Goal: Task Accomplishment & Management: Manage account settings

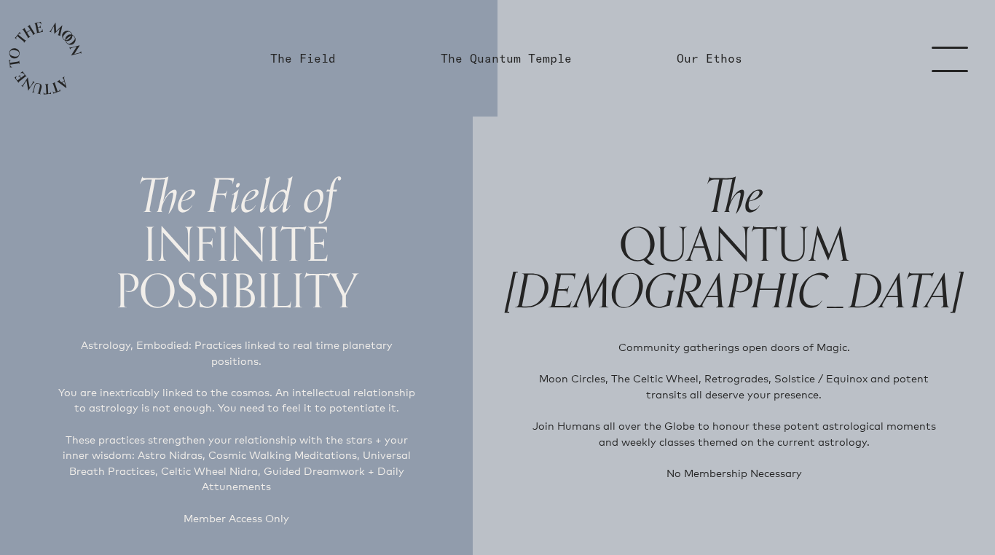
click at [963, 62] on link "menu" at bounding box center [958, 58] width 73 height 117
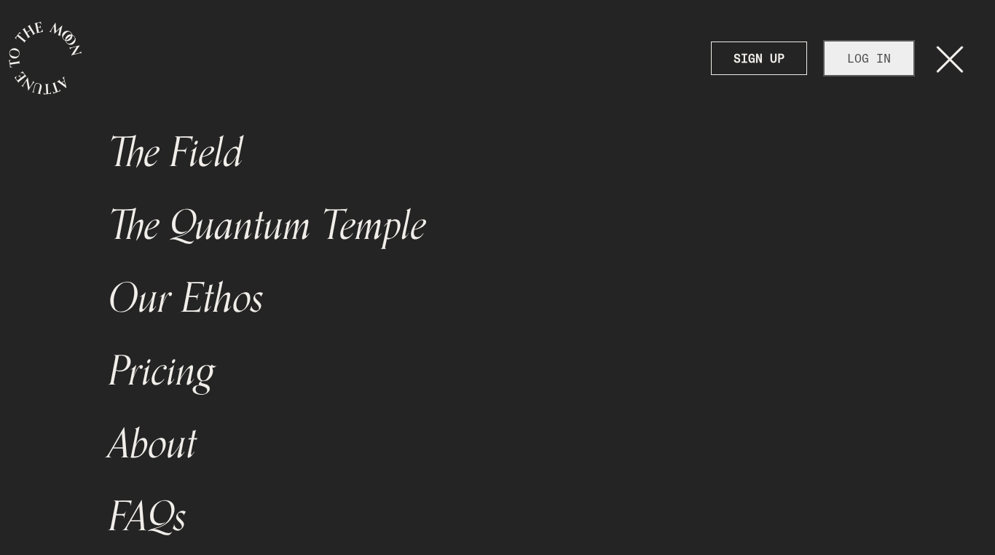
click at [875, 61] on link "LOG IN" at bounding box center [868, 58] width 89 height 33
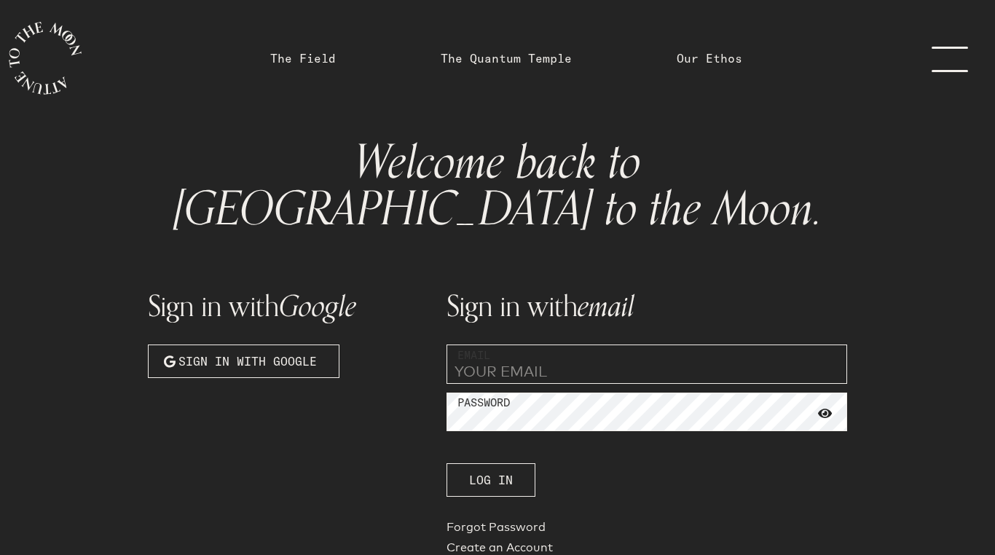
click at [542, 344] on input "email" at bounding box center [646, 363] width 400 height 39
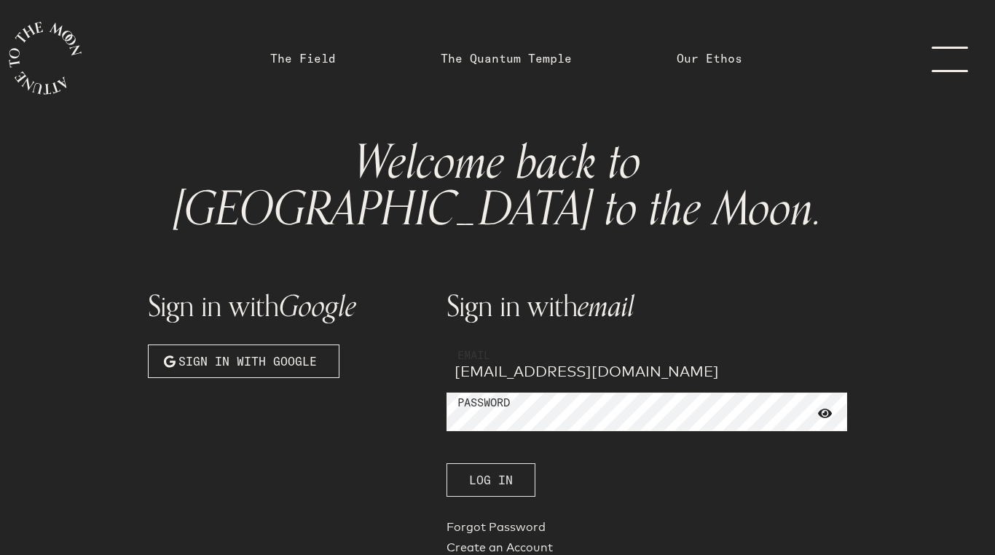
type input "[EMAIL_ADDRESS][DOMAIN_NAME]"
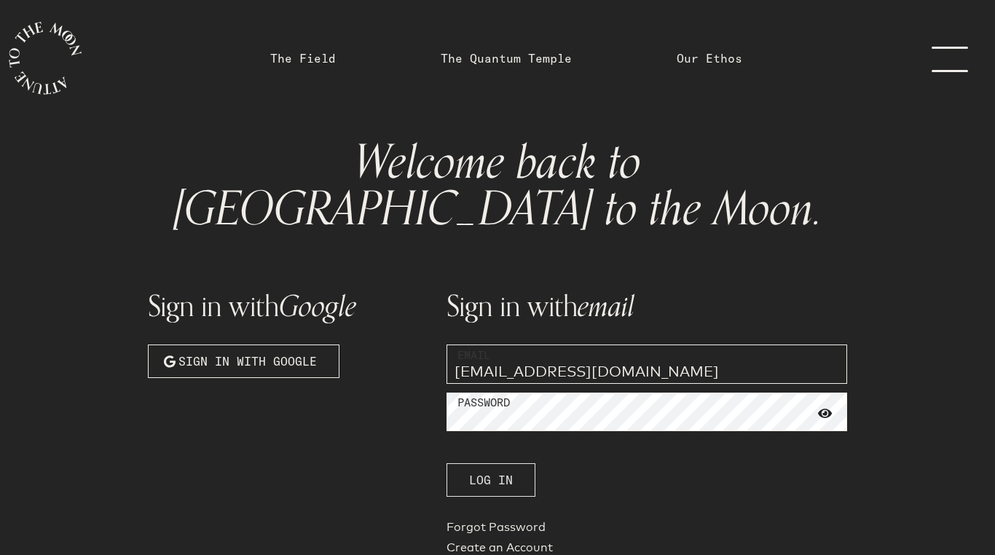
click at [495, 471] on span "Log In" at bounding box center [491, 479] width 44 height 17
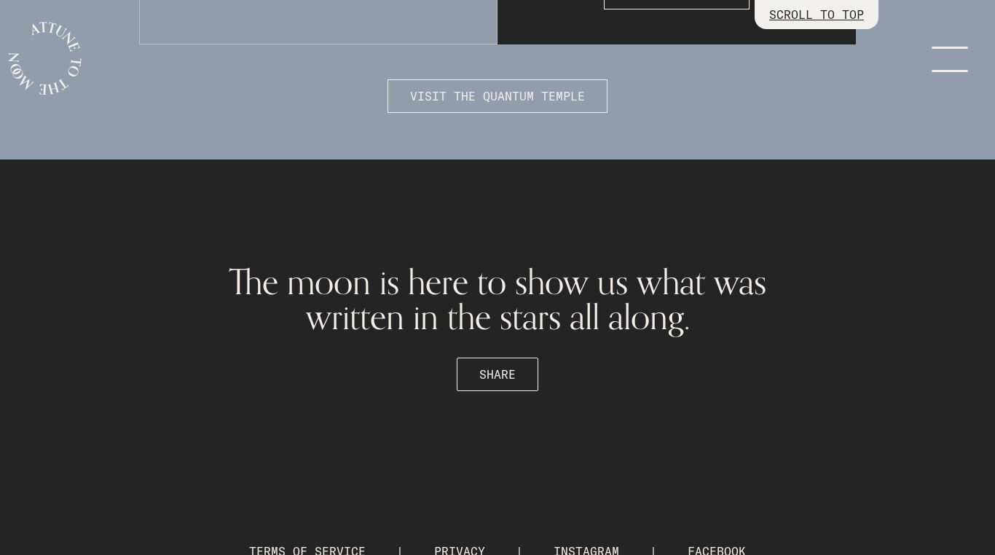
scroll to position [4068, 0]
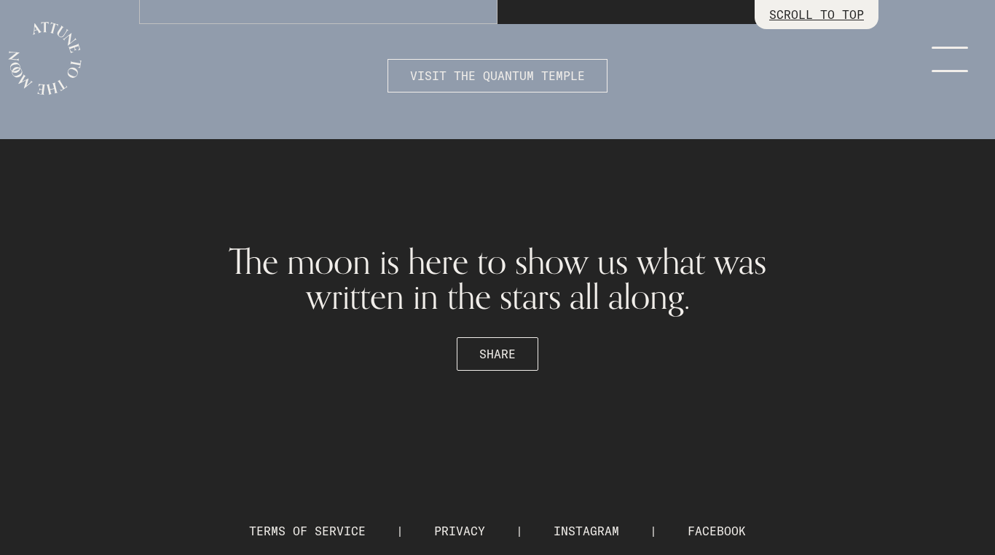
click at [956, 65] on link "menu" at bounding box center [958, 58] width 73 height 117
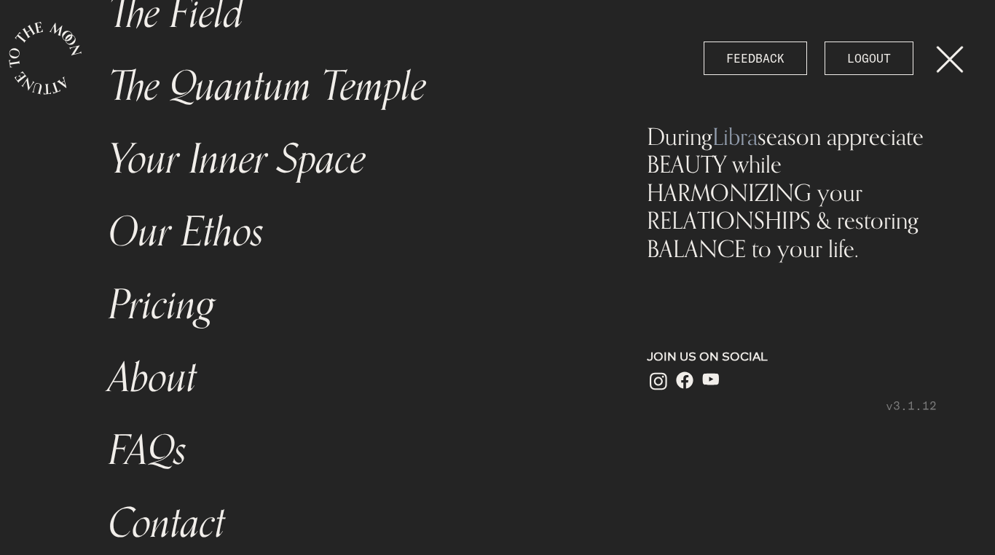
scroll to position [177, 0]
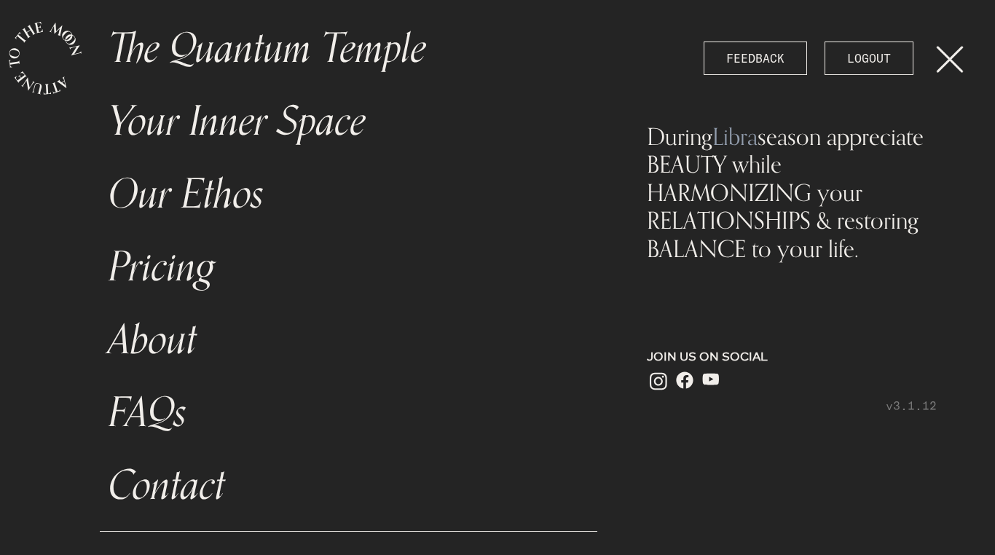
click at [159, 414] on link "FAQs" at bounding box center [348, 412] width 497 height 73
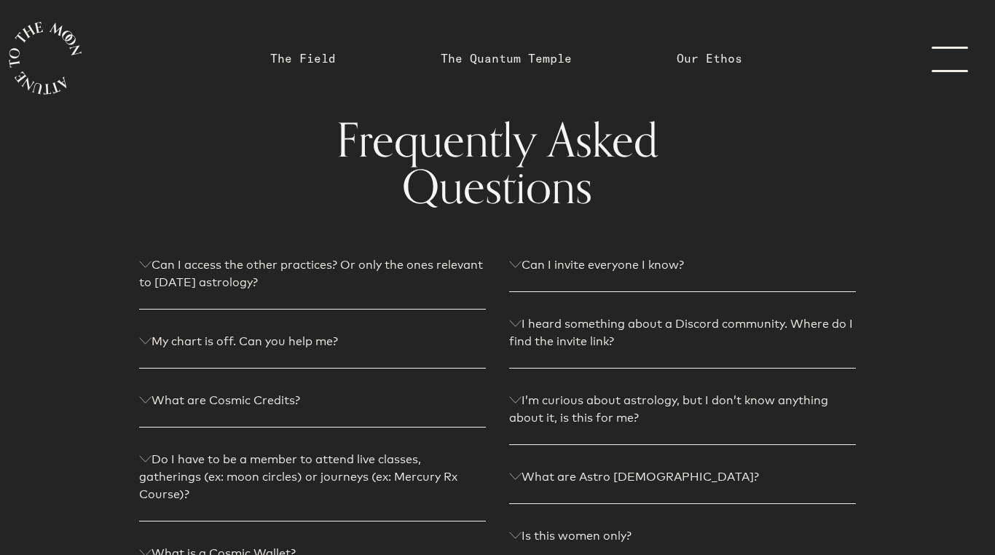
click at [955, 57] on link "menu" at bounding box center [958, 58] width 73 height 117
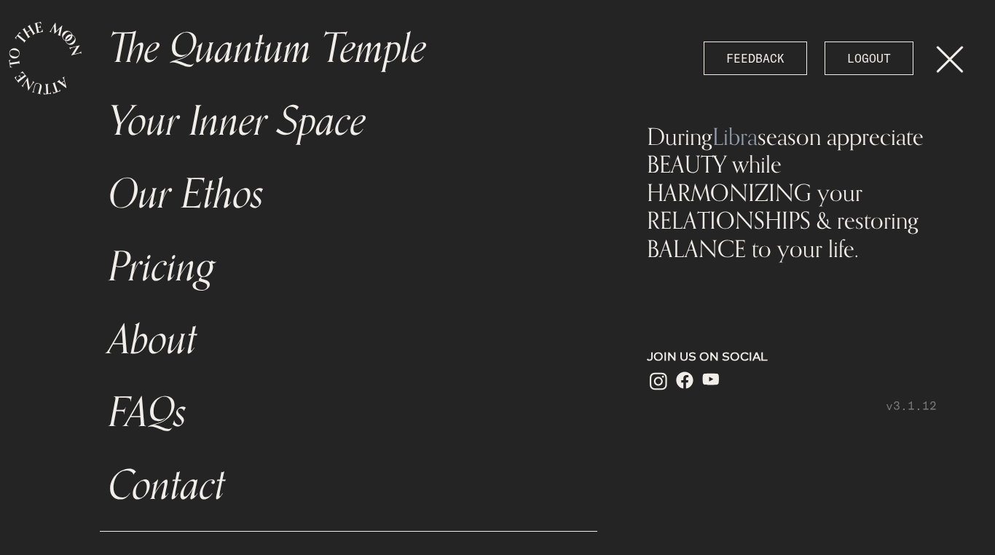
scroll to position [177, 0]
click at [152, 345] on link "About" at bounding box center [348, 340] width 497 height 73
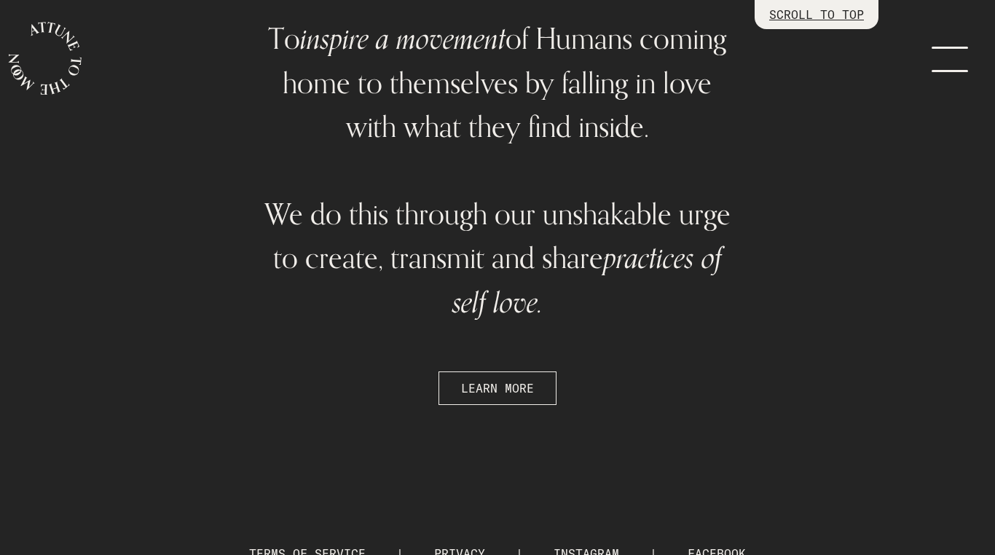
scroll to position [4105, 0]
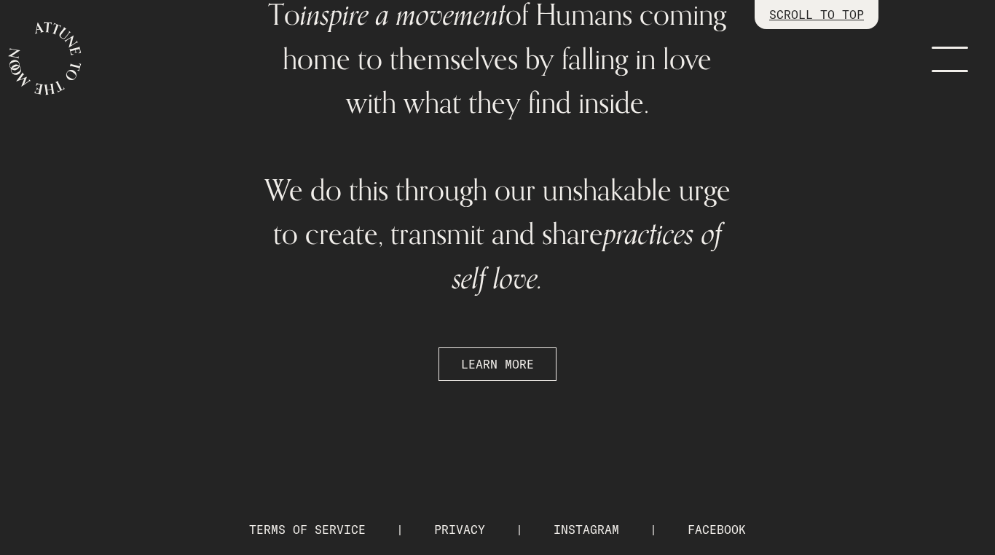
click at [947, 70] on link "menu" at bounding box center [958, 58] width 73 height 117
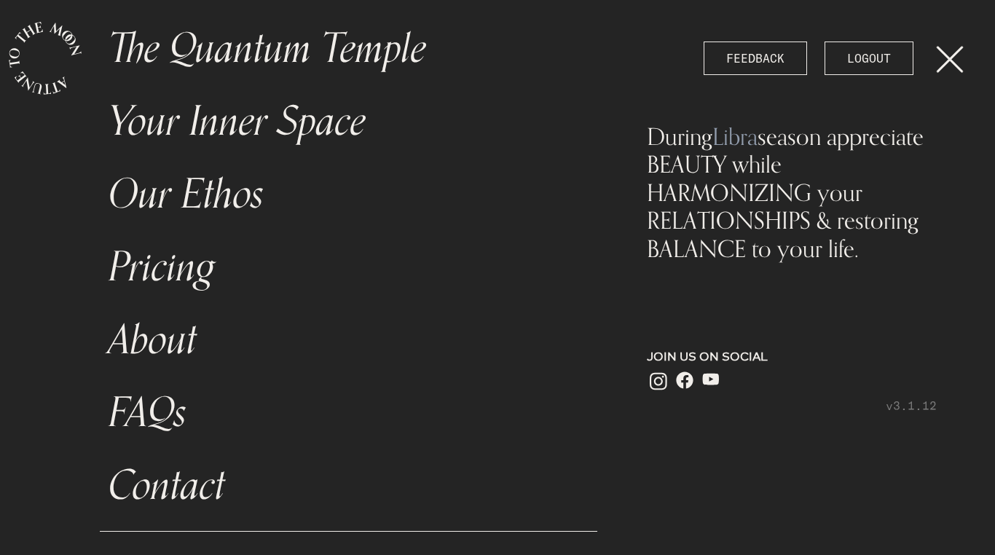
click at [188, 481] on link "Contact" at bounding box center [348, 485] width 497 height 73
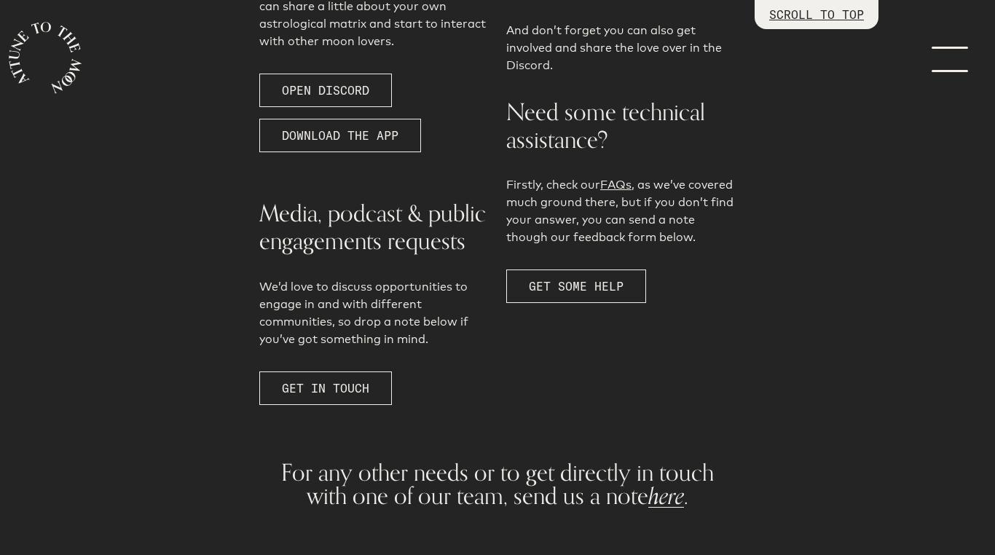
scroll to position [610, 0]
click at [621, 188] on link "FAQs" at bounding box center [615, 185] width 31 height 14
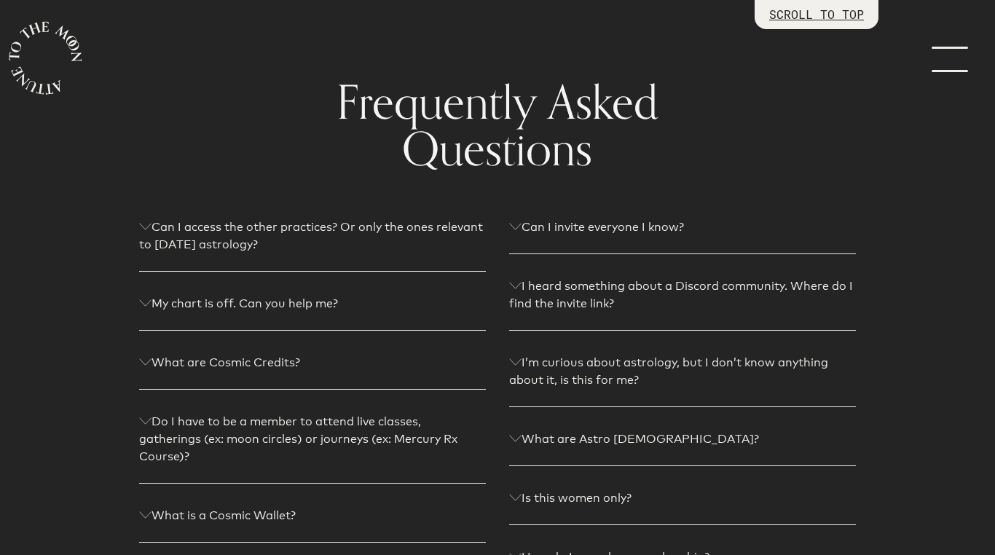
scroll to position [114, 0]
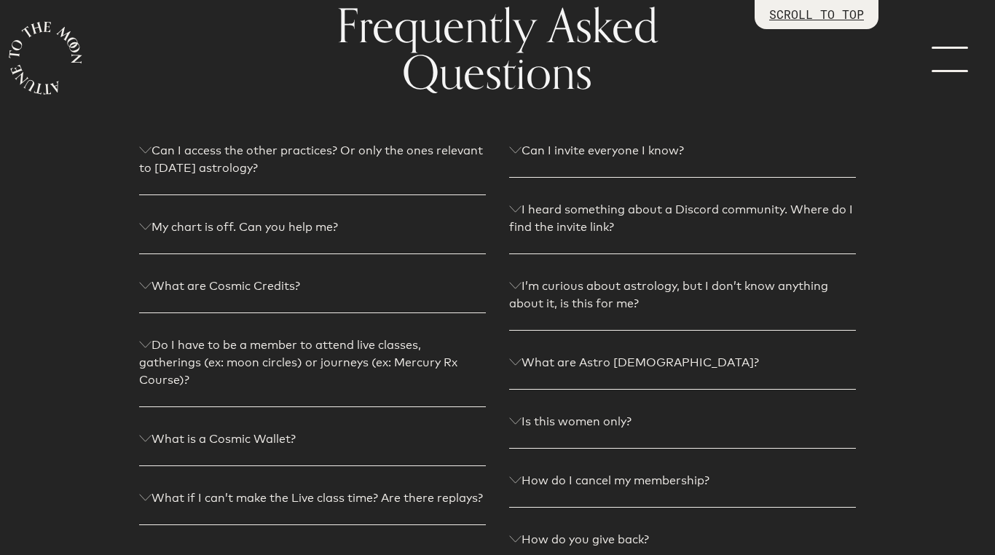
click at [520, 209] on icon at bounding box center [516, 209] width 12 height 7
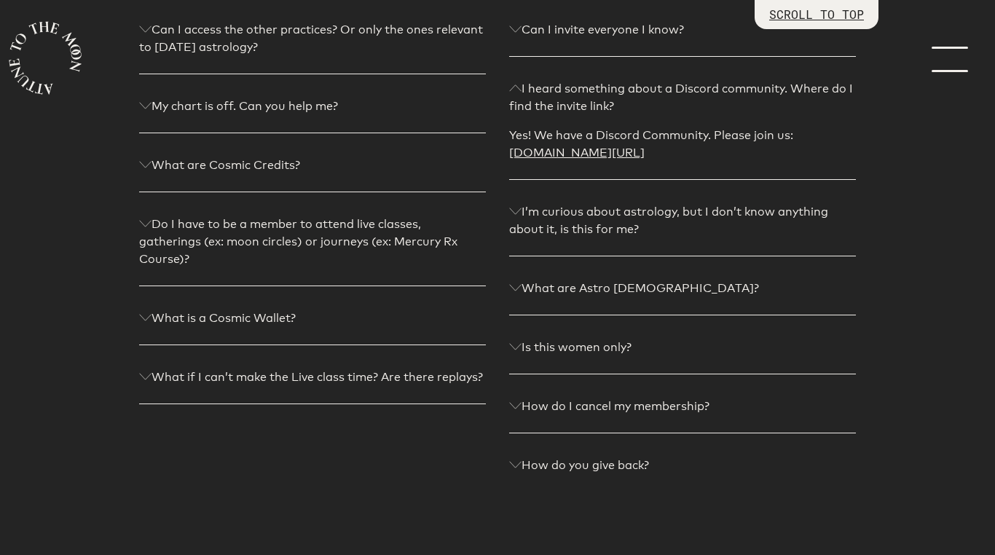
scroll to position [251, 0]
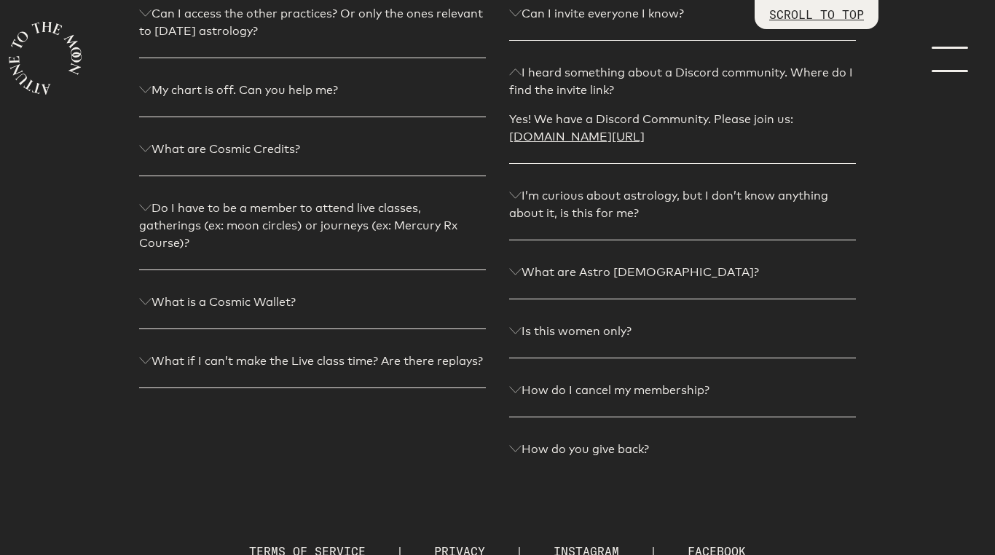
click at [510, 339] on p "Is this women only?" at bounding box center [682, 331] width 347 height 17
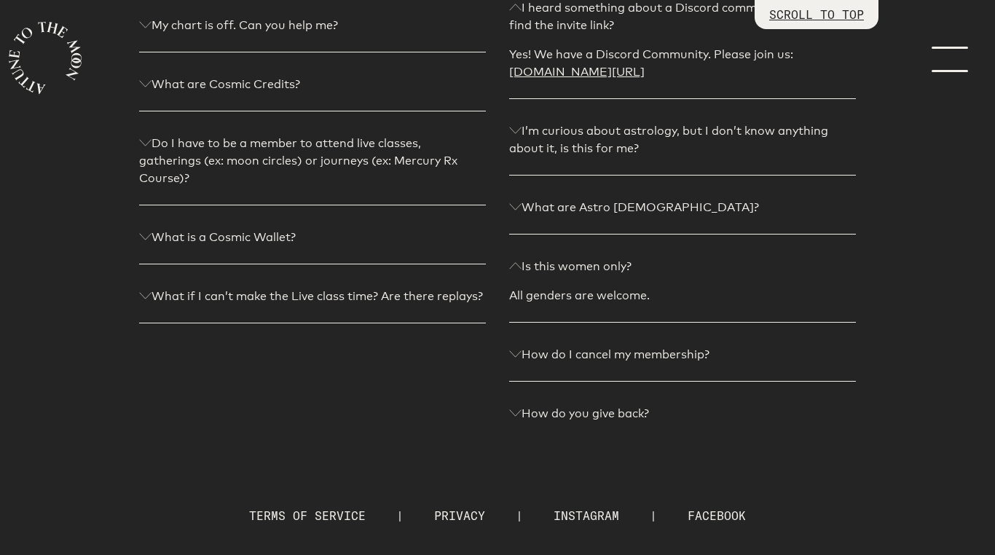
scroll to position [328, 0]
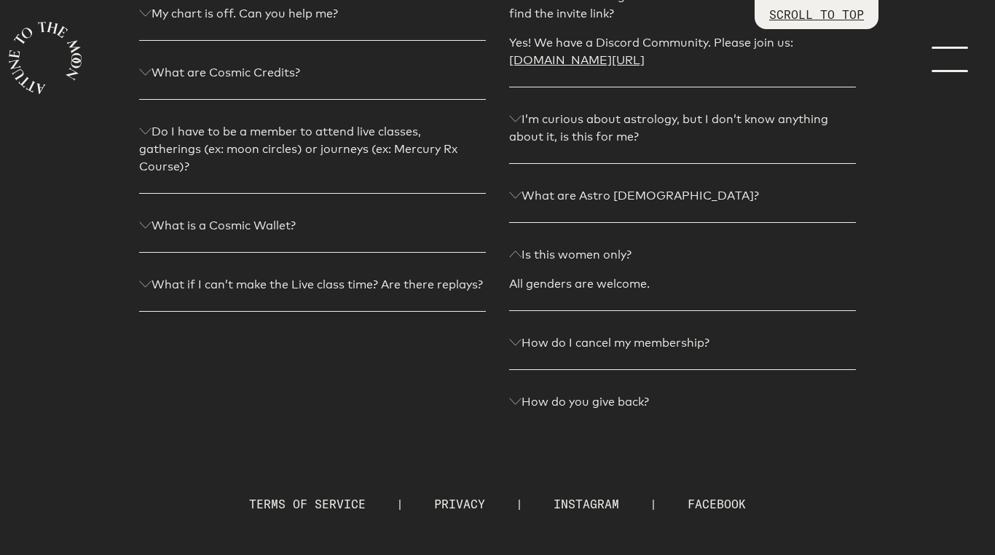
click at [519, 346] on icon at bounding box center [515, 342] width 12 height 7
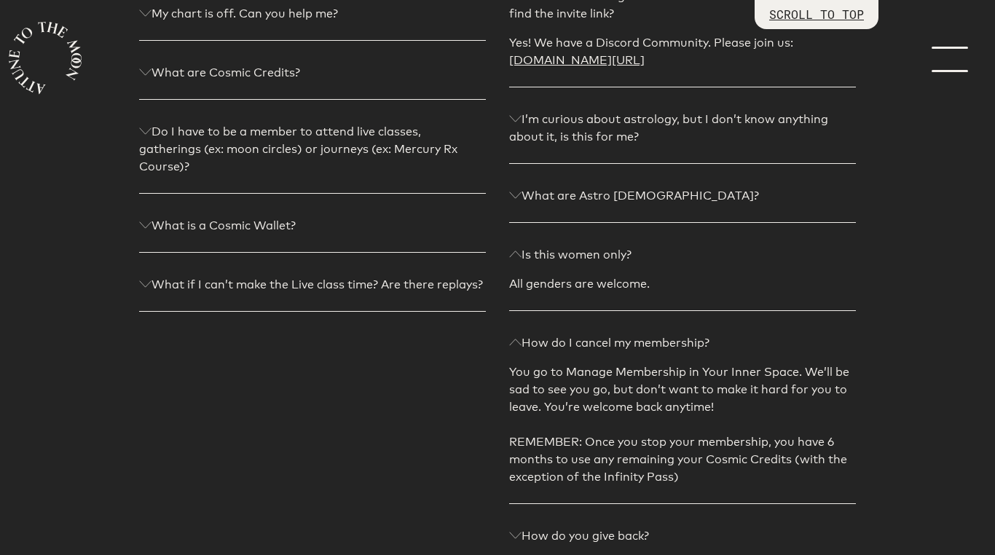
click at [826, 20] on p "SCROLL TO TOP" at bounding box center [816, 14] width 95 height 17
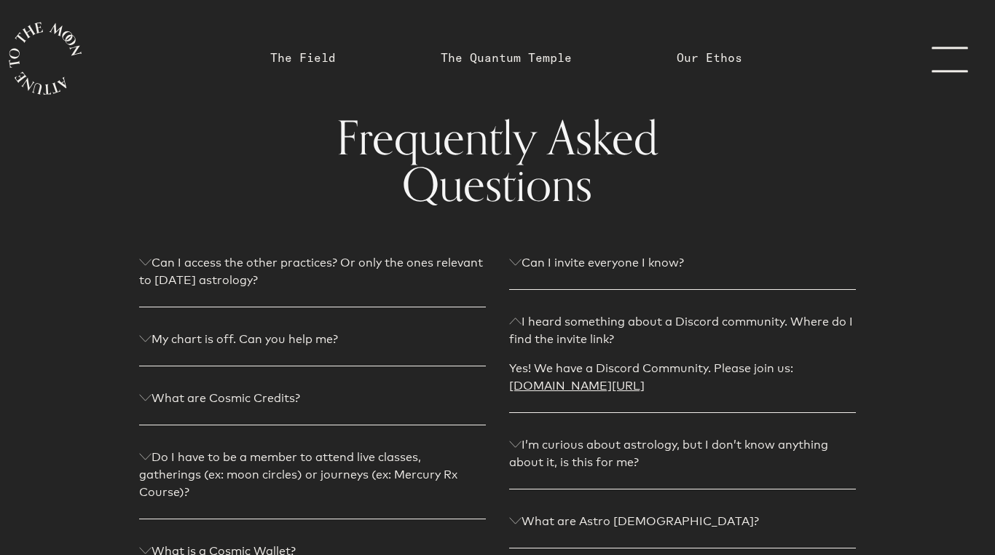
scroll to position [0, 0]
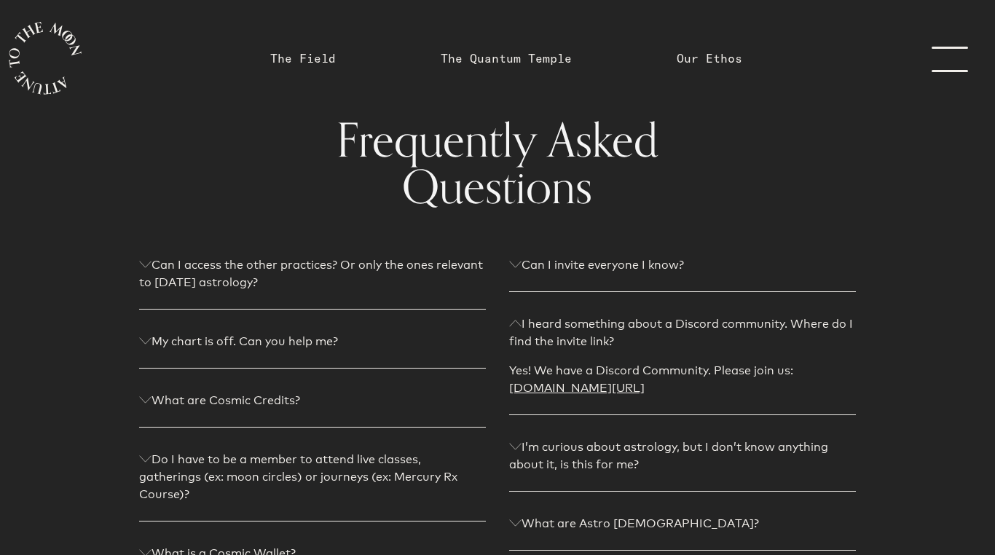
click at [966, 66] on link "menu" at bounding box center [958, 58] width 73 height 117
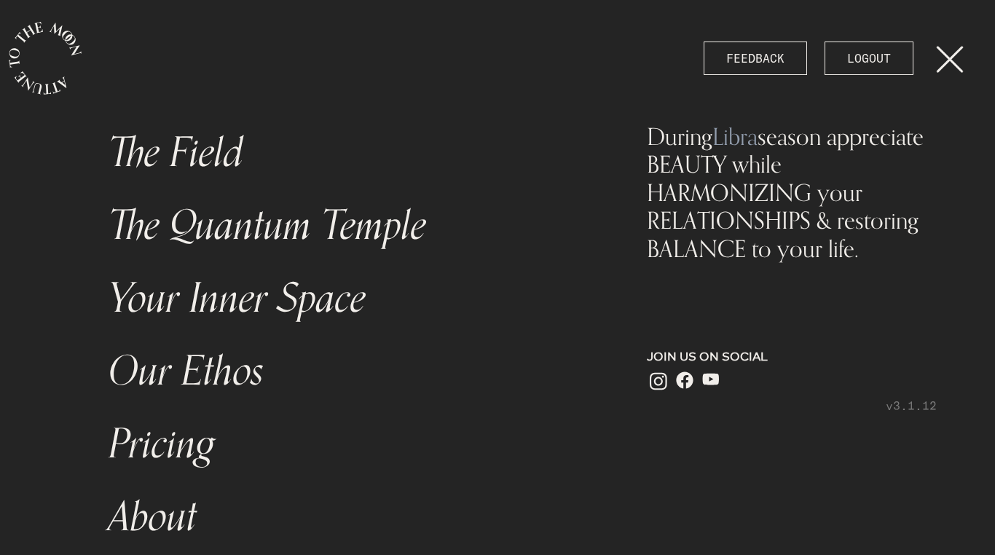
click at [266, 303] on link "Your Inner Space" at bounding box center [348, 298] width 497 height 73
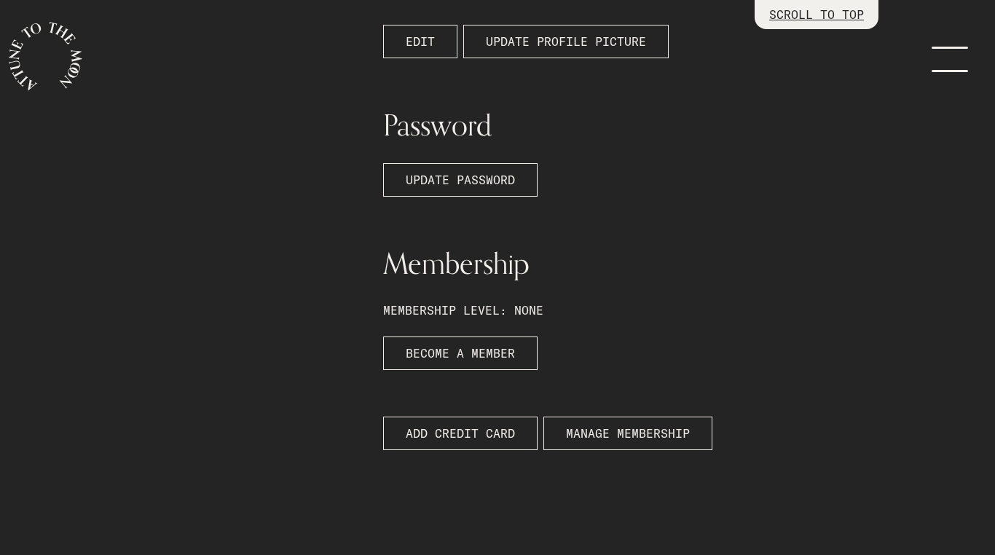
scroll to position [462, 0]
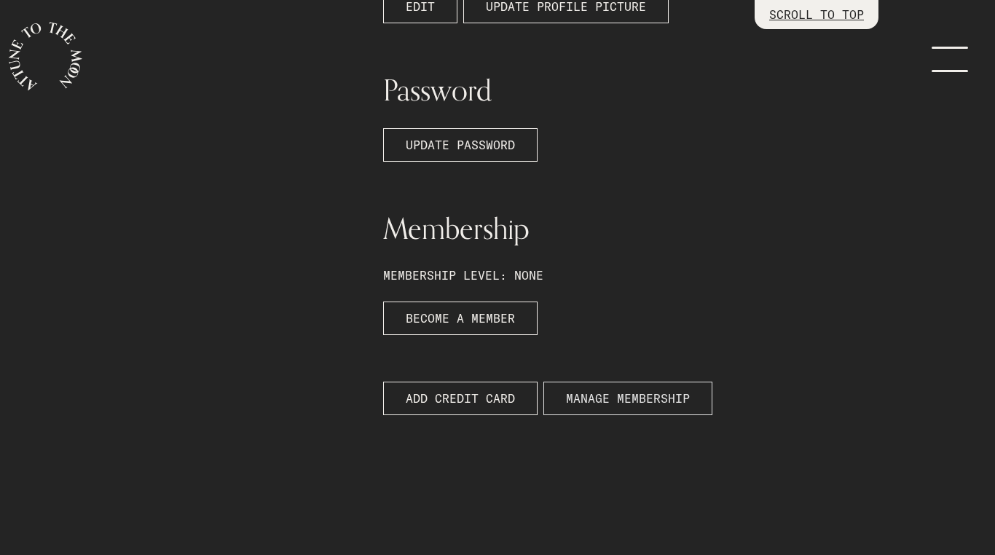
click at [608, 388] on button "MANAGE MEMBERSHIP" at bounding box center [627, 398] width 169 height 33
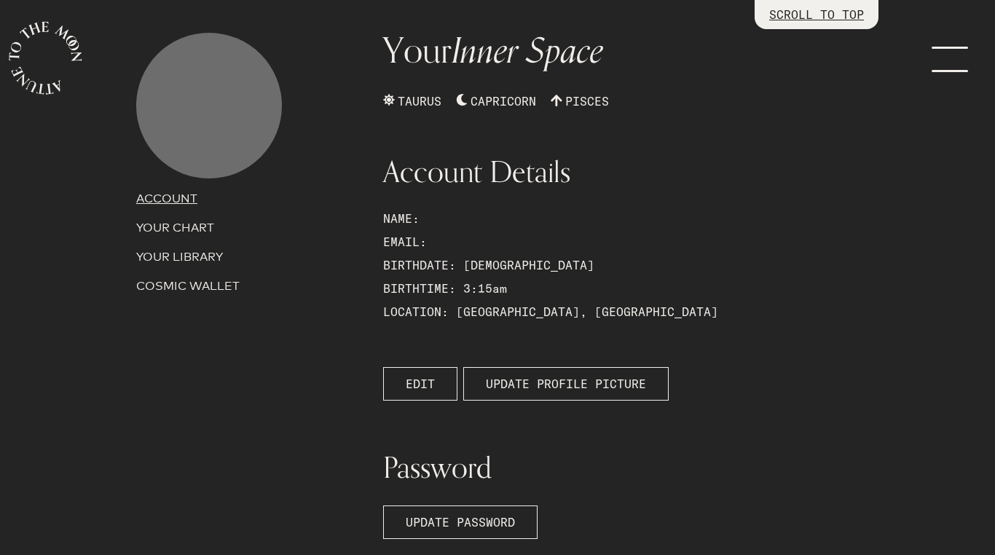
scroll to position [85, 0]
click at [427, 387] on span "EDIT" at bounding box center [420, 382] width 29 height 17
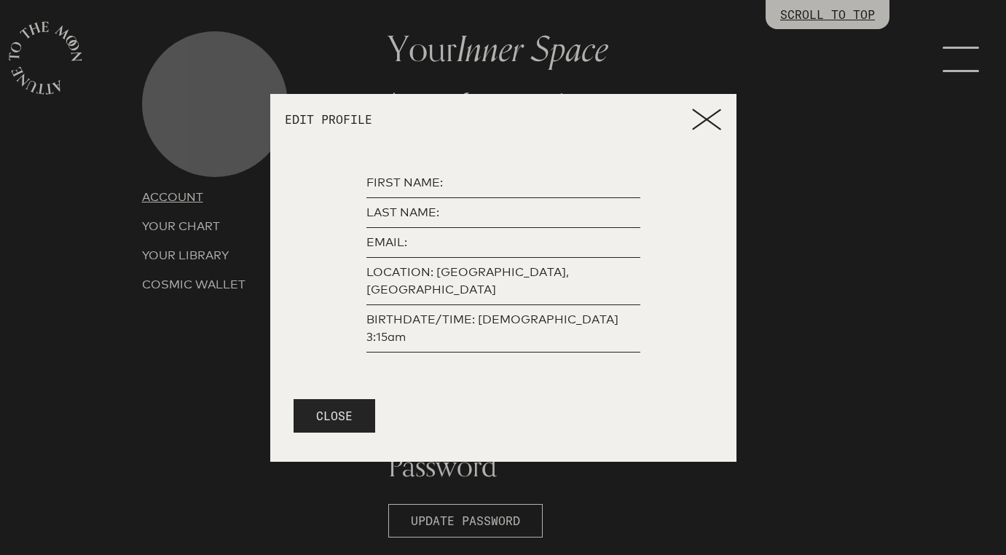
click at [353, 399] on button "CLOSE" at bounding box center [334, 415] width 82 height 33
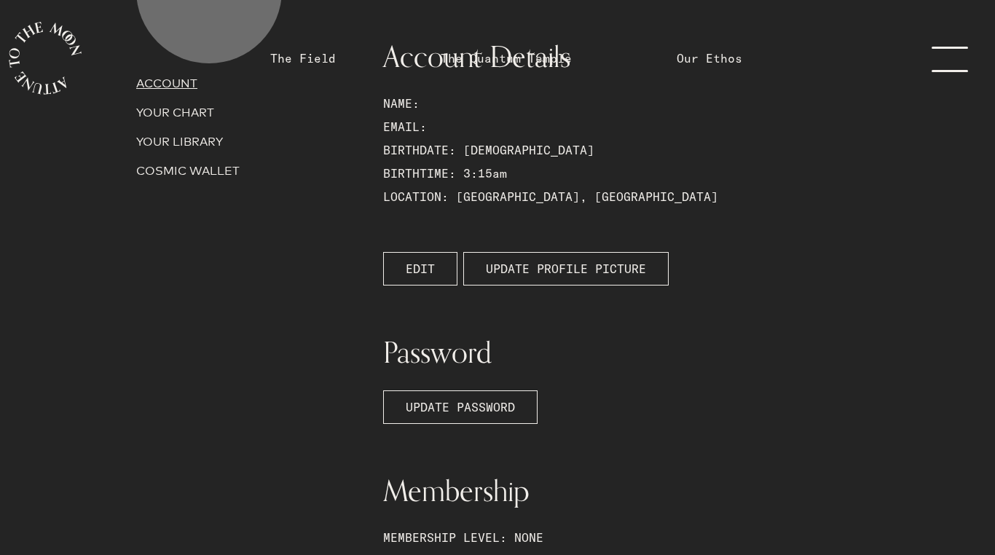
scroll to position [0, 0]
